Goal: Find contact information: Find contact information

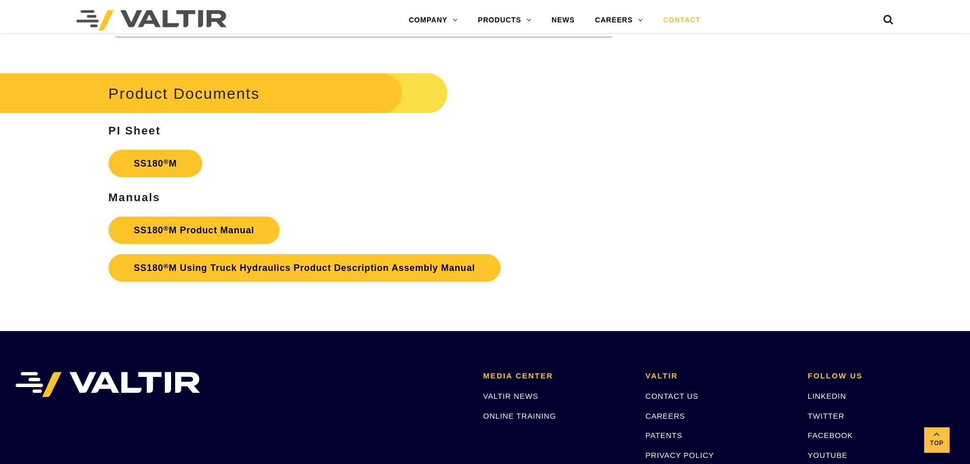
click at [687, 21] on link "CONTACT" at bounding box center [681, 20] width 58 height 20
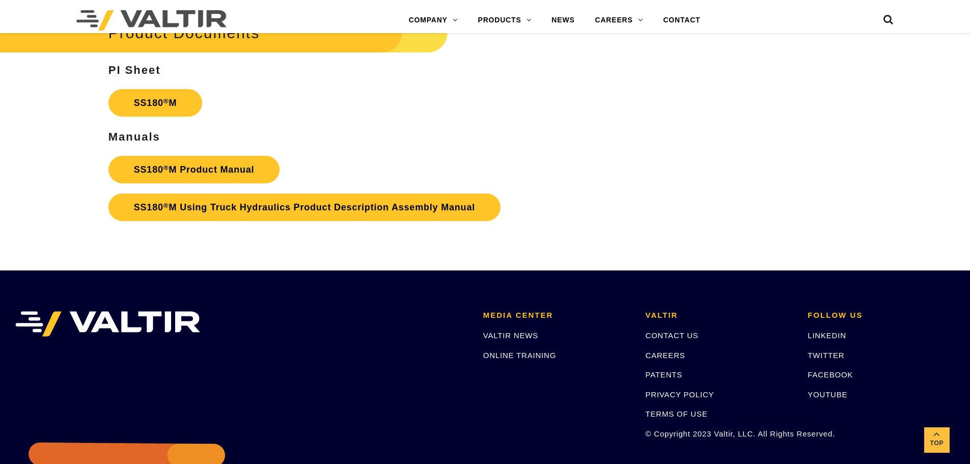
scroll to position [3837, 0]
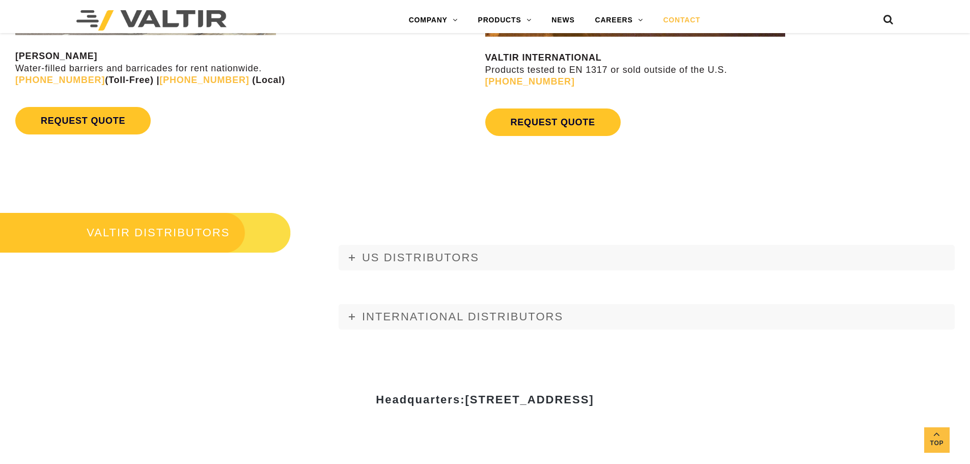
scroll to position [1221, 0]
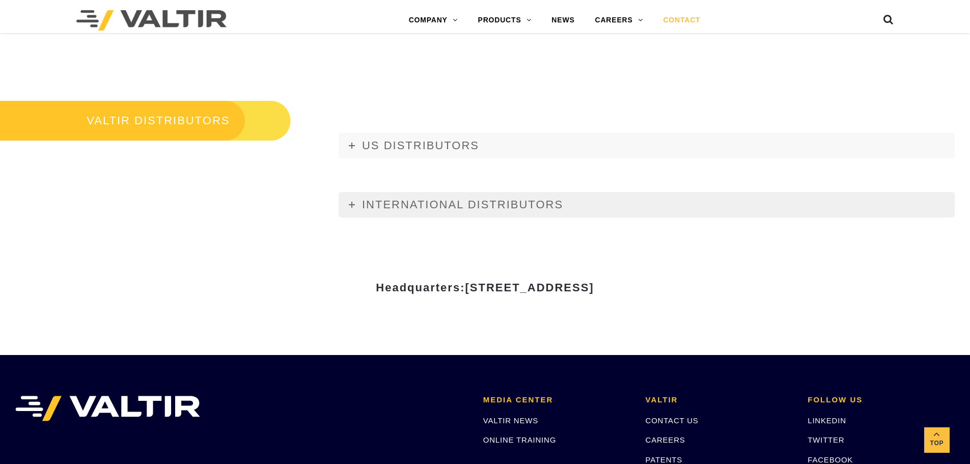
click at [514, 197] on link "INTERNATIONAL DISTRIBUTORS" at bounding box center [646, 204] width 616 height 25
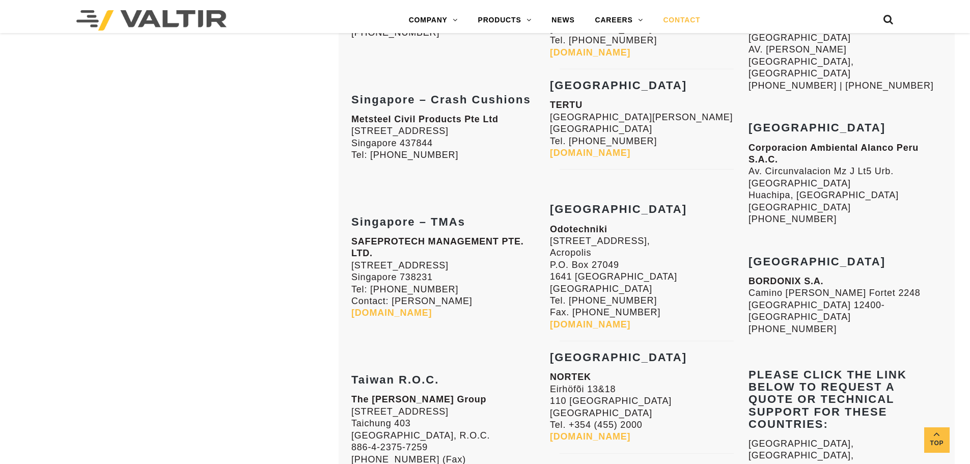
scroll to position [2341, 0]
drag, startPoint x: 482, startPoint y: 217, endPoint x: 421, endPoint y: 217, distance: 61.6
click at [421, 236] on p "SAFEPROTECH MANAGEMENT PTE. LTD. [STREET_ADDRESS] Tel: [PHONE_NUMBER] Contact: …" at bounding box center [447, 277] width 193 height 83
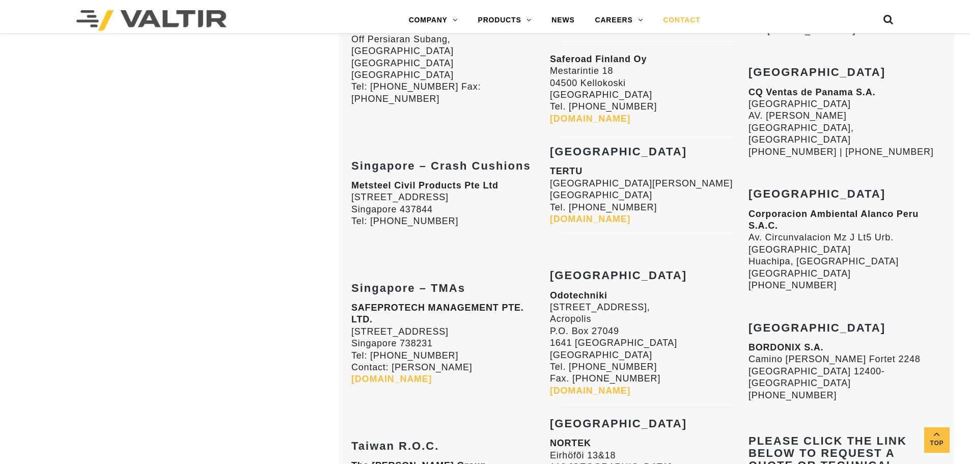
scroll to position [2189, 0]
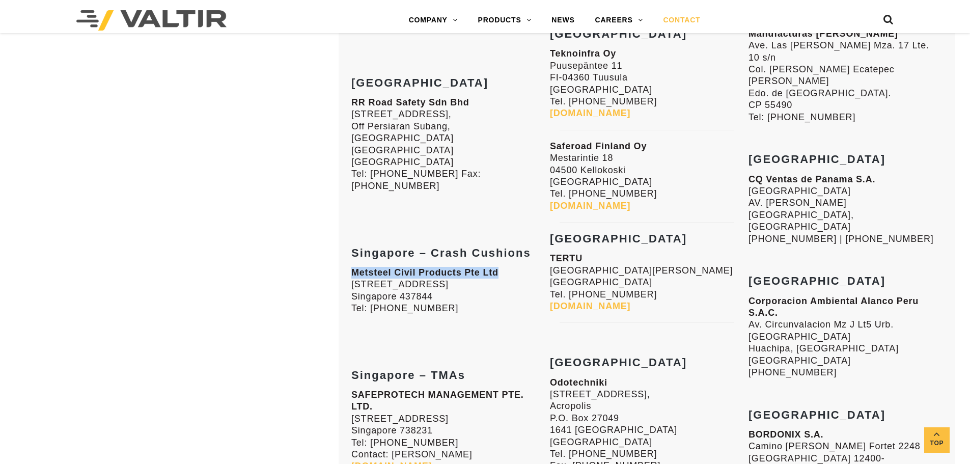
drag, startPoint x: 497, startPoint y: 172, endPoint x: 348, endPoint y: 172, distance: 148.6
copy strong "Metsteel Civil Products Pte Ltd"
click at [386, 368] on strong "Singapore – TMAs" at bounding box center [408, 374] width 114 height 13
drag, startPoint x: 506, startPoint y: 170, endPoint x: 346, endPoint y: 169, distance: 159.8
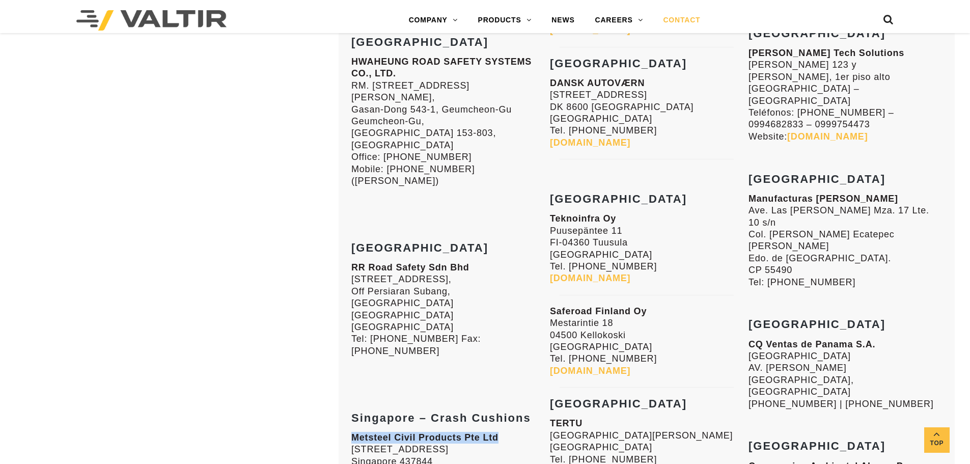
scroll to position [1934, 0]
